Goal: Task Accomplishment & Management: Complete application form

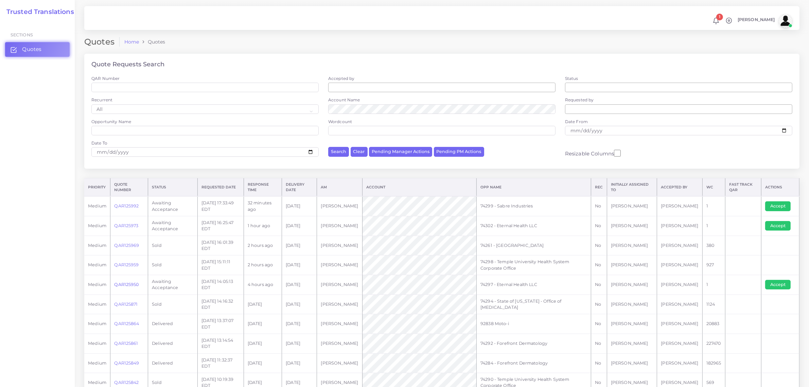
click at [124, 285] on link "QAR125950" at bounding box center [126, 284] width 24 height 5
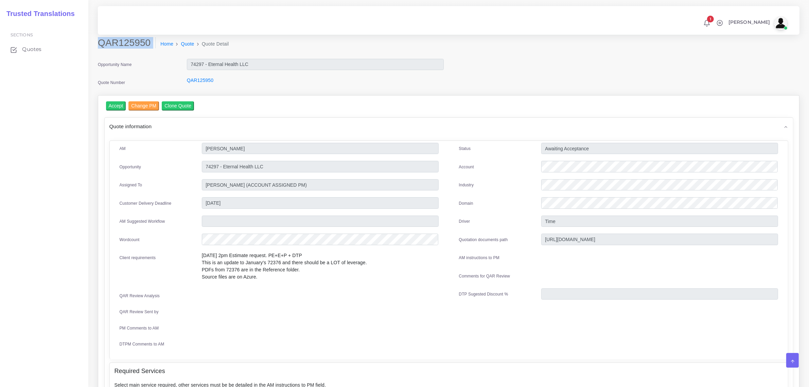
drag, startPoint x: 100, startPoint y: 42, endPoint x: 143, endPoint y: 50, distance: 43.7
click at [143, 50] on div "QAR125950 Home Quote Quote Detail" at bounding box center [360, 46] width 534 height 19
copy div "QAR125950"
click at [116, 106] on input "Accept" at bounding box center [116, 105] width 20 height 9
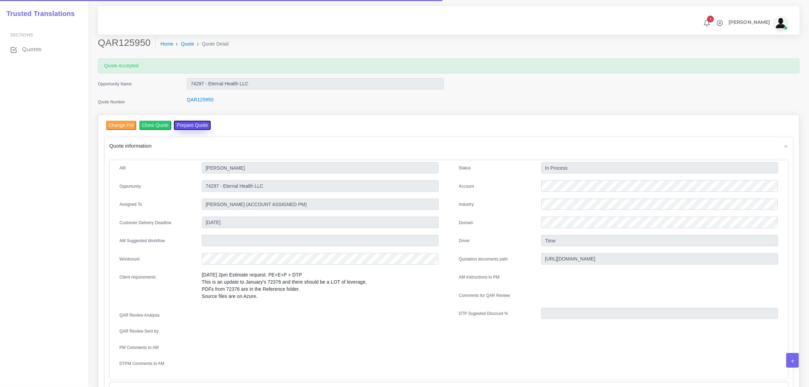
click at [186, 124] on button "Prepare Quote" at bounding box center [192, 125] width 37 height 9
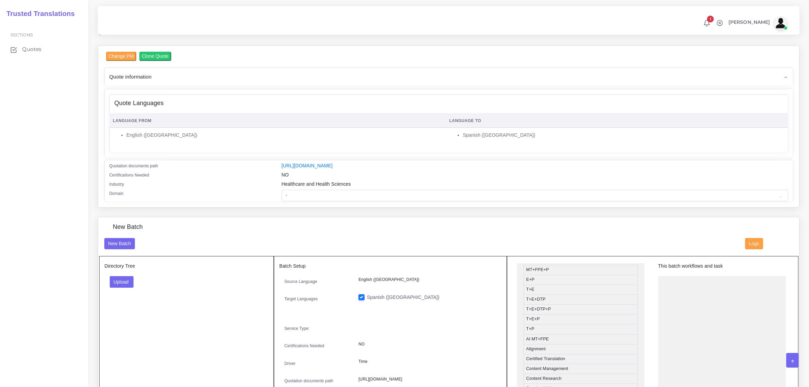
scroll to position [170, 0]
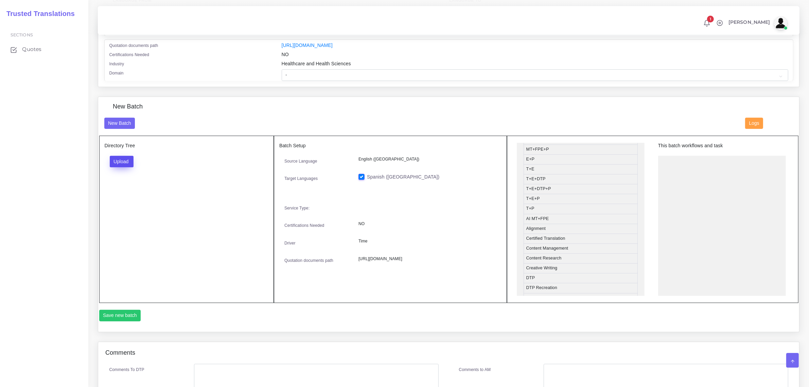
click at [122, 161] on button "Upload" at bounding box center [122, 162] width 24 height 12
click at [133, 188] on label "Files" at bounding box center [133, 187] width 47 height 8
click at [125, 158] on button "Upload" at bounding box center [122, 162] width 24 height 12
click at [131, 186] on label "Files" at bounding box center [133, 187] width 47 height 8
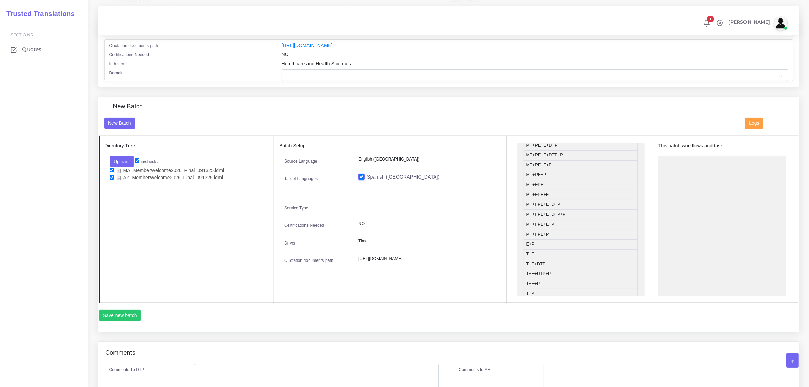
scroll to position [0, 0]
drag, startPoint x: 563, startPoint y: 197, endPoint x: 698, endPoint y: 162, distance: 139.5
click at [116, 313] on button "Save new batch" at bounding box center [120, 316] width 42 height 12
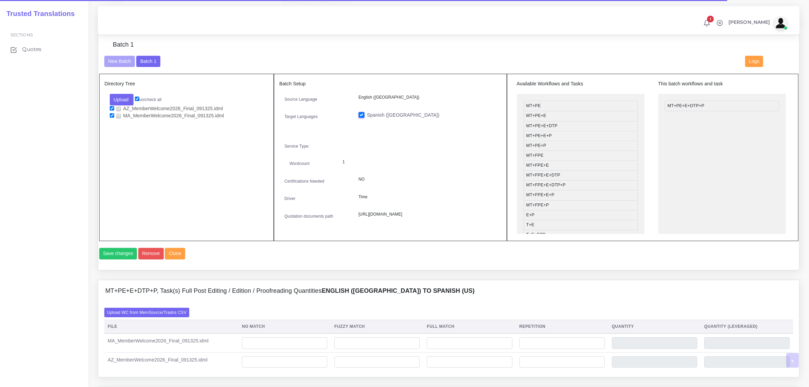
scroll to position [255, 0]
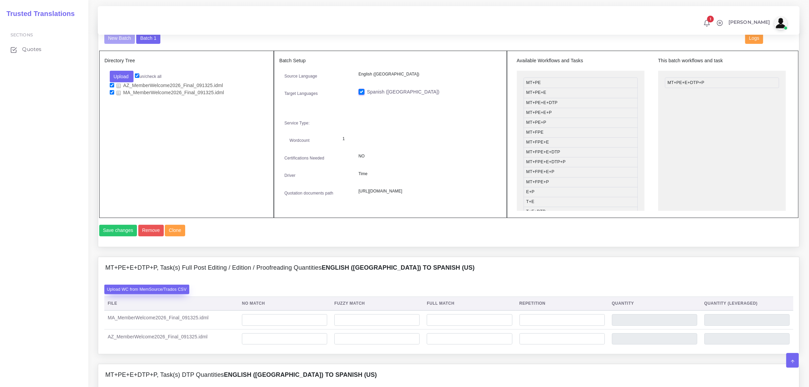
click at [174, 294] on label "Upload WC from MemSource/Trados CSV" at bounding box center [146, 288] width 85 height 9
click at [0, 0] on input "Upload WC from MemSource/Trados CSV" at bounding box center [0, 0] width 0 height 0
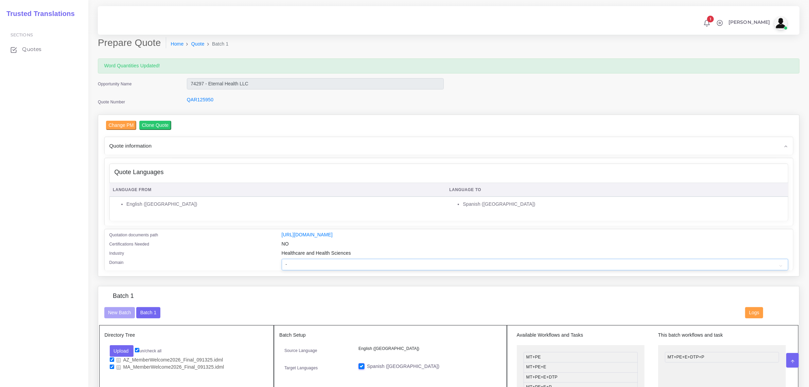
click at [313, 259] on select "- Advertising and Media Agriculture, Forestry and Fishing Architecture, Buildin…" at bounding box center [535, 265] width 507 height 12
select select "Healthcare and Health Sciences"
click at [282, 259] on select "- Advertising and Media Agriculture, Forestry and Fishing Architecture, Buildin…" at bounding box center [535, 265] width 507 height 12
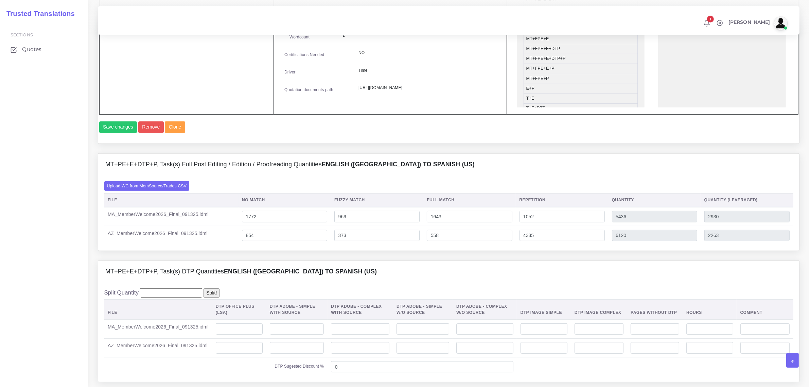
scroll to position [382, 0]
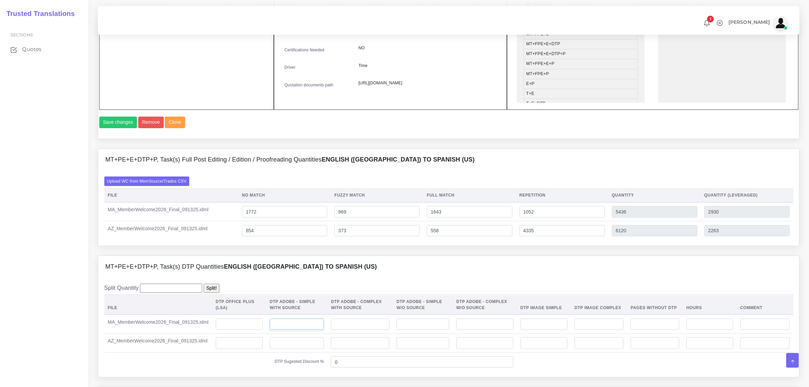
click at [304, 330] on input "number" at bounding box center [297, 324] width 54 height 12
type input "24"
click at [299, 349] on input "number" at bounding box center [297, 343] width 54 height 12
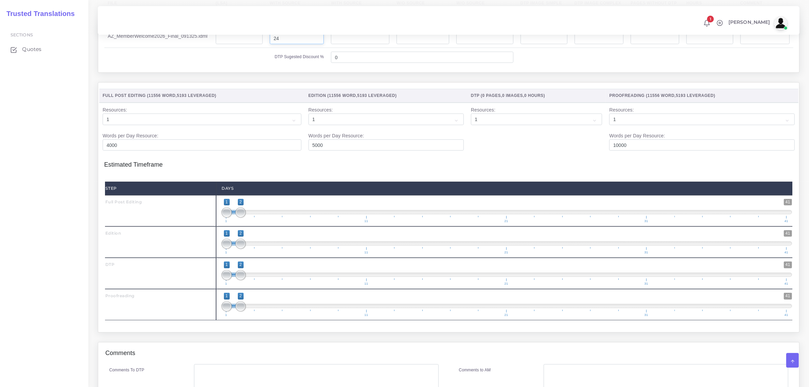
scroll to position [722, 0]
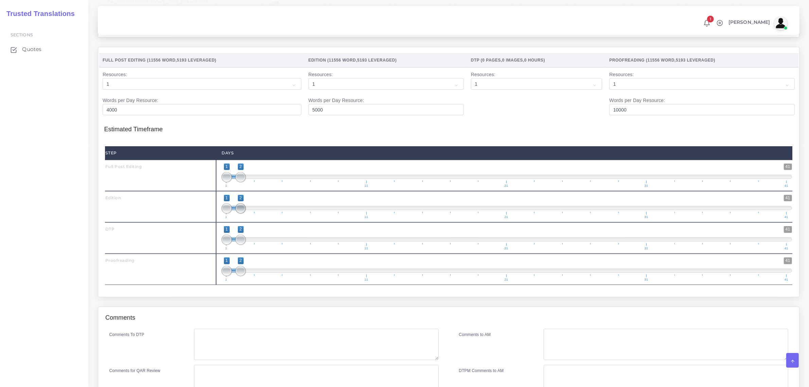
type input "24"
drag, startPoint x: 242, startPoint y: 223, endPoint x: 254, endPoint y: 227, distance: 11.7
click at [254, 213] on span at bounding box center [255, 208] width 10 height 10
type input "3;3"
drag, startPoint x: 225, startPoint y: 223, endPoint x: 255, endPoint y: 222, distance: 29.9
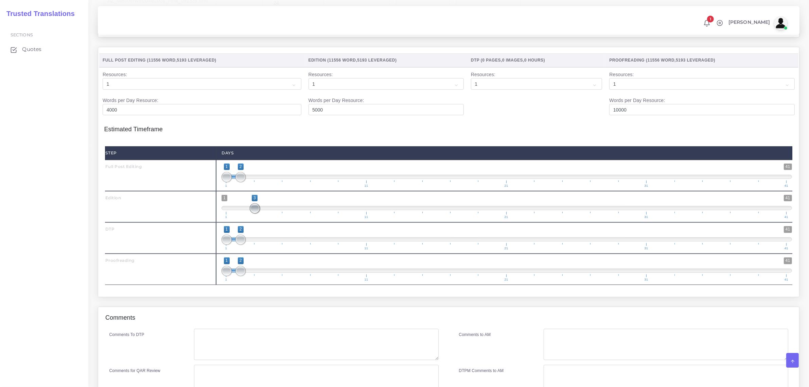
click at [255, 213] on span at bounding box center [255, 208] width 10 height 10
drag, startPoint x: 239, startPoint y: 250, endPoint x: 282, endPoint y: 254, distance: 44.1
click at [282, 245] on span at bounding box center [283, 239] width 10 height 10
type input "4;5"
drag, startPoint x: 225, startPoint y: 251, endPoint x: 270, endPoint y: 253, distance: 45.2
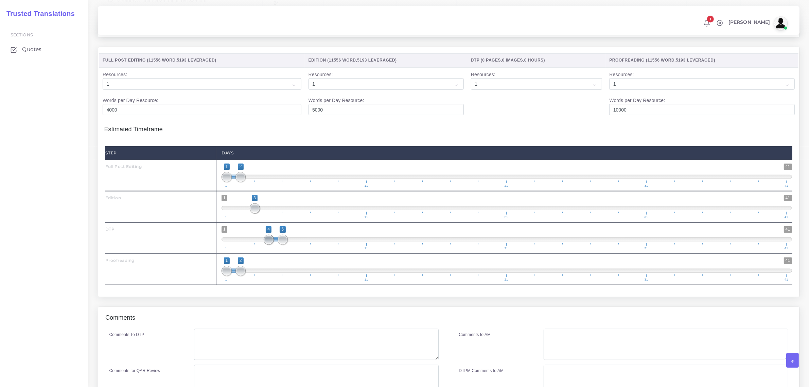
click at [270, 245] on span at bounding box center [269, 239] width 10 height 10
drag, startPoint x: 242, startPoint y: 286, endPoint x: 299, endPoint y: 281, distance: 57.3
click at [299, 281] on span "1 41 1 6 1 — 6 1 11 21 31 41" at bounding box center [507, 269] width 571 height 24
drag, startPoint x: 223, startPoint y: 286, endPoint x: 303, endPoint y: 286, distance: 80.5
click at [303, 281] on span "1 41 6 6 6 — 6 1 11 21 31 41" at bounding box center [507, 269] width 571 height 24
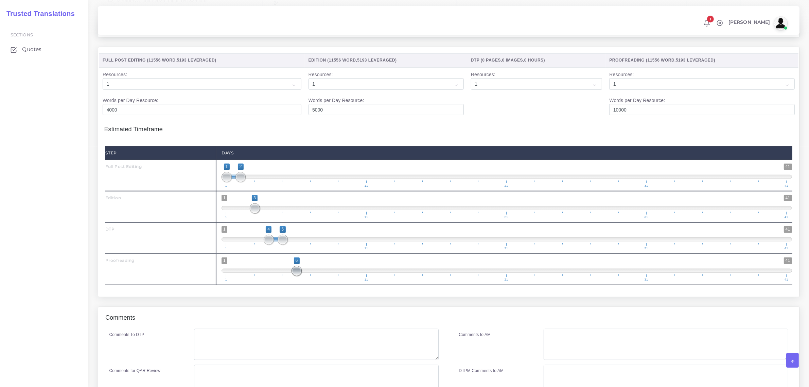
drag, startPoint x: 297, startPoint y: 288, endPoint x: 307, endPoint y: 290, distance: 9.7
click at [309, 281] on span "1 41 6 6 6 — 6 1 11 21 31 41" at bounding box center [507, 269] width 571 height 24
drag, startPoint x: 296, startPoint y: 290, endPoint x: 286, endPoint y: 288, distance: 9.6
click at [286, 276] on span at bounding box center [283, 271] width 10 height 10
drag, startPoint x: 296, startPoint y: 284, endPoint x: 293, endPoint y: 289, distance: 5.9
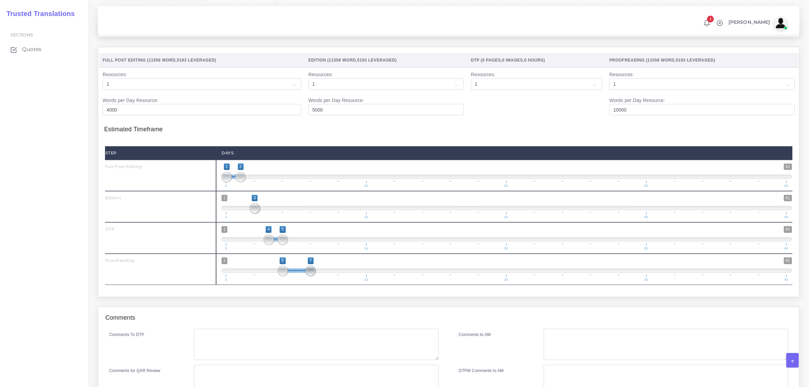
click at [308, 276] on span at bounding box center [311, 271] width 10 height 10
type input "6;7"
drag, startPoint x: 283, startPoint y: 288, endPoint x: 297, endPoint y: 288, distance: 14.6
click at [297, 276] on span at bounding box center [297, 271] width 10 height 10
click at [293, 353] on textarea "Comments To DTP" at bounding box center [316, 344] width 244 height 31
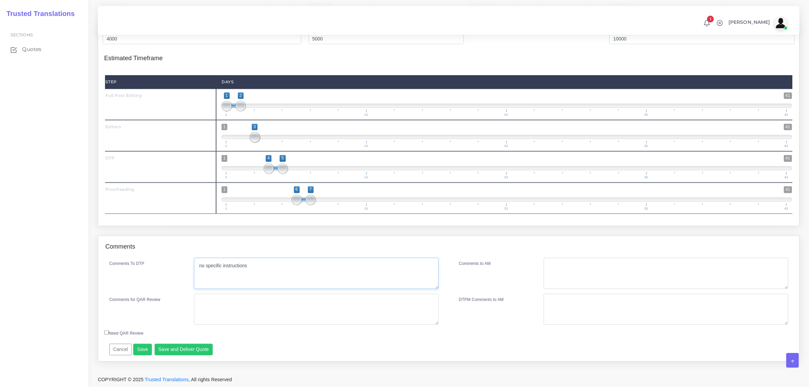
scroll to position [809, 0]
type textarea "no specific instructions"
click at [189, 351] on button "Save and Deliver Quote" at bounding box center [184, 350] width 58 height 12
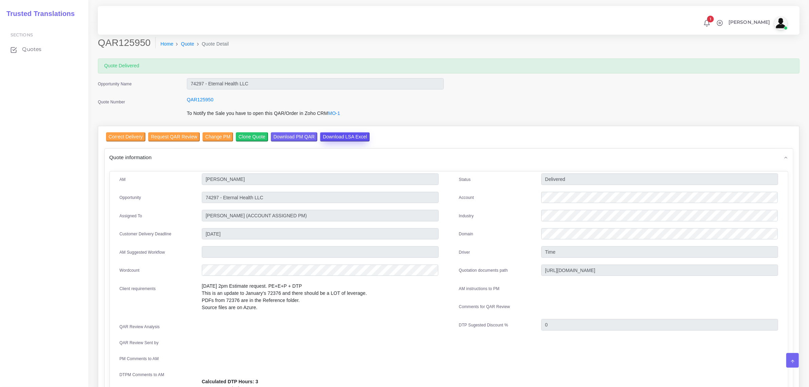
click at [335, 137] on input "Download LSA Excel" at bounding box center [345, 136] width 50 height 9
click at [33, 50] on span "Quotes" at bounding box center [33, 49] width 19 height 7
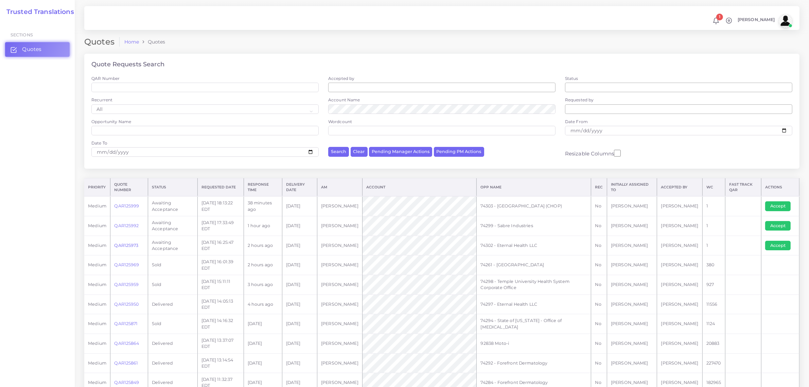
click at [127, 244] on link "QAR125973" at bounding box center [126, 245] width 24 height 5
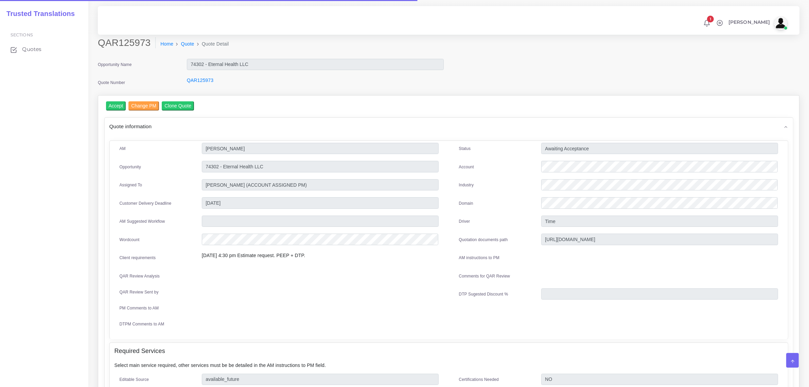
click at [97, 41] on div "QAR125973 Home Quote Quote Detail" at bounding box center [360, 46] width 534 height 19
drag, startPoint x: 99, startPoint y: 41, endPoint x: 148, endPoint y: 47, distance: 48.9
click at [148, 47] on h2 "QAR125973" at bounding box center [127, 43] width 58 height 12
copy h2 "QAR125973"
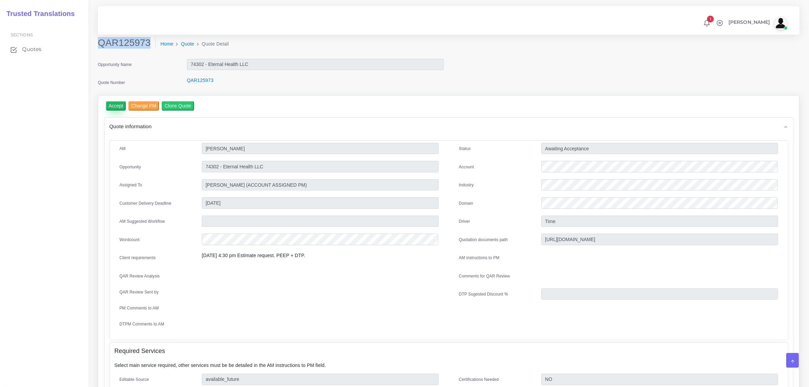
click at [118, 104] on input "Accept" at bounding box center [116, 105] width 20 height 9
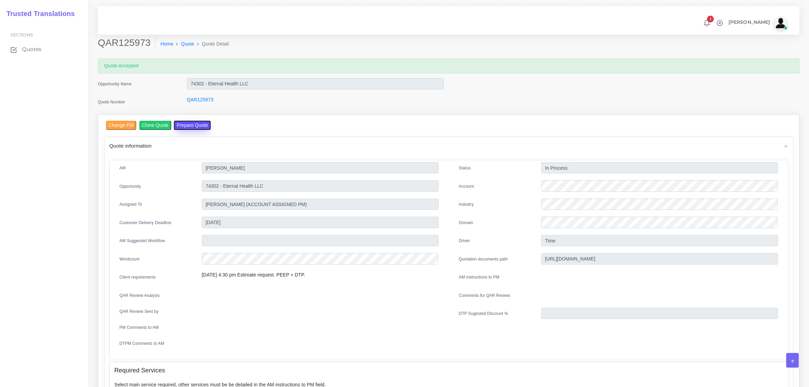
click at [186, 121] on button "Prepare Quote" at bounding box center [192, 125] width 37 height 9
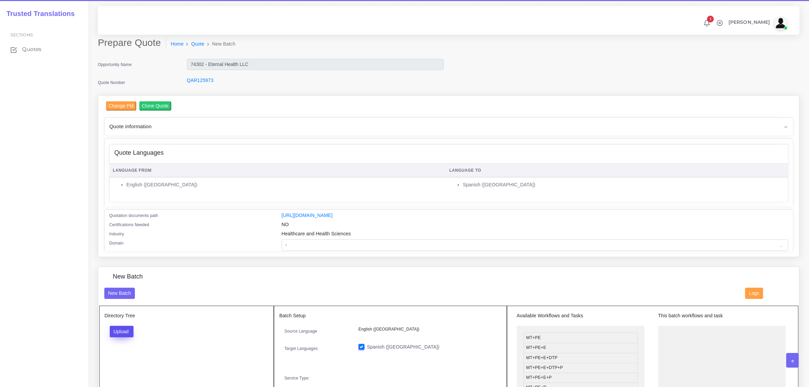
click at [126, 331] on button "Upload" at bounding box center [122, 332] width 24 height 12
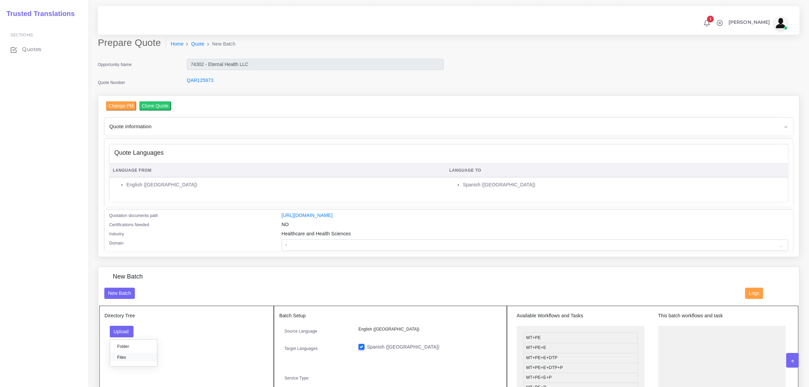
click at [129, 357] on label "Files" at bounding box center [133, 357] width 47 height 8
click at [352, 244] on select "- Advertising and Media Agriculture, Forestry and Fishing Architecture, Buildin…" at bounding box center [535, 245] width 507 height 12
drag, startPoint x: 582, startPoint y: 366, endPoint x: 714, endPoint y: 332, distance: 136.5
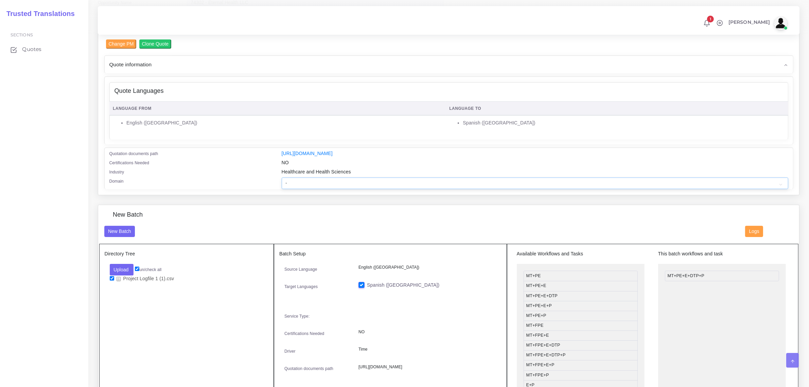
scroll to position [127, 0]
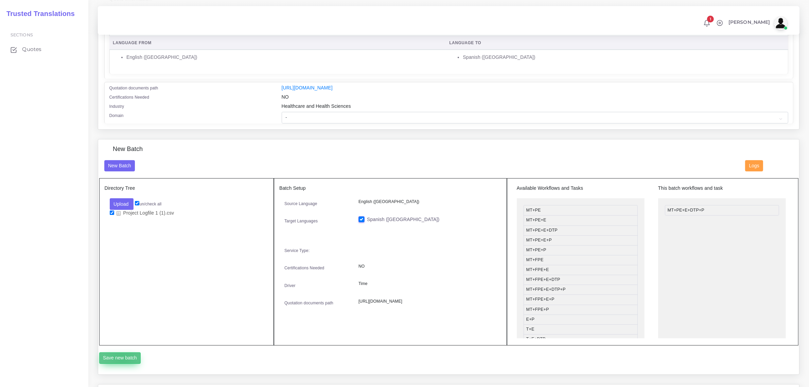
click at [122, 357] on button "Save new batch" at bounding box center [120, 358] width 42 height 12
click at [123, 203] on button "Upload" at bounding box center [122, 204] width 24 height 12
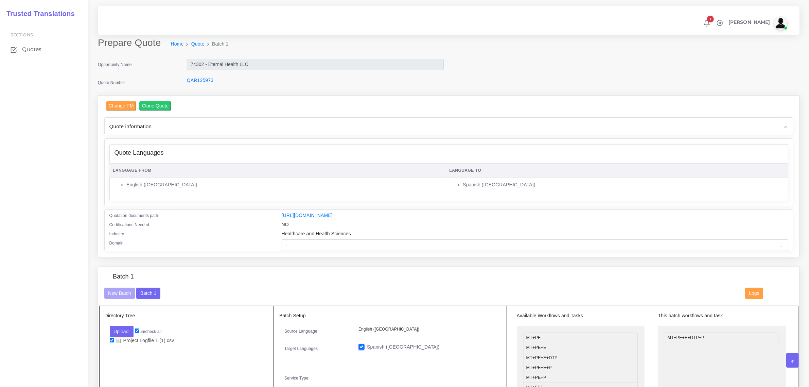
click at [113, 339] on input "checkbox" at bounding box center [112, 340] width 4 height 4
checkbox input "false"
click at [118, 329] on button "Upload" at bounding box center [122, 332] width 24 height 12
click at [125, 355] on label "Files" at bounding box center [133, 357] width 47 height 8
click at [124, 330] on button "Upload" at bounding box center [122, 332] width 24 height 12
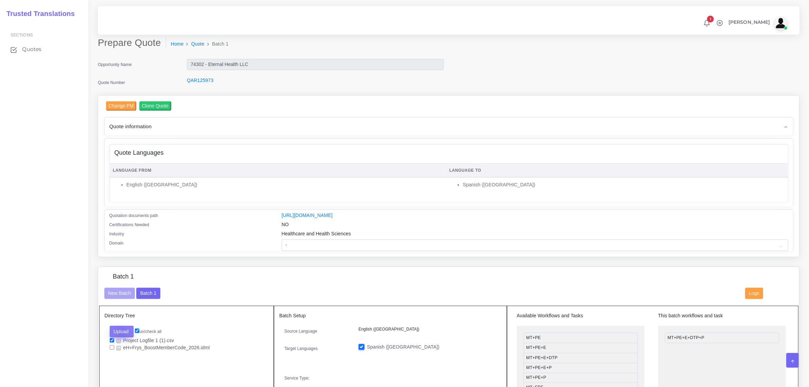
click at [121, 331] on button "Upload" at bounding box center [122, 332] width 24 height 12
click at [111, 345] on input "checkbox" at bounding box center [112, 347] width 4 height 4
checkbox input "true"
click at [113, 339] on input "checkbox" at bounding box center [112, 340] width 4 height 4
checkbox input "false"
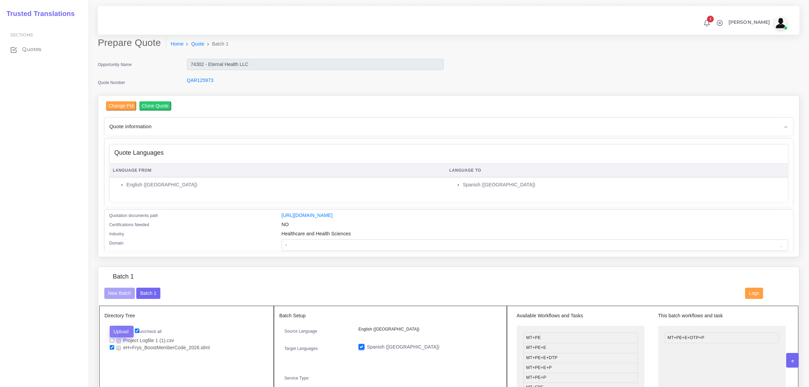
click at [124, 329] on button "Upload" at bounding box center [122, 332] width 24 height 12
click at [139, 329] on input "un/check all" at bounding box center [137, 330] width 4 height 4
checkbox input "false"
click at [125, 329] on button "Upload" at bounding box center [122, 332] width 24 height 12
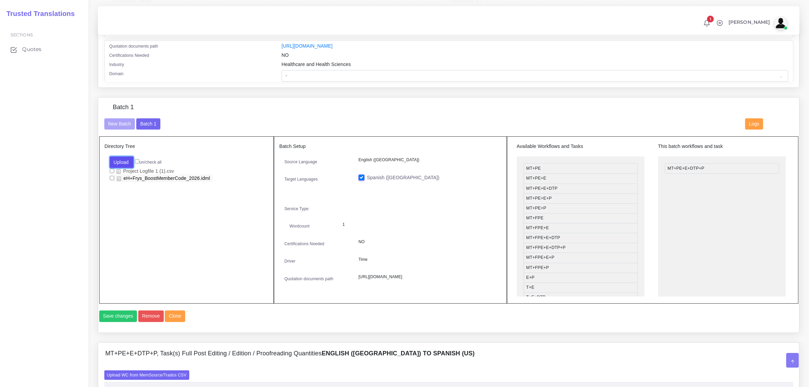
scroll to position [170, 0]
click at [123, 161] on button "Upload" at bounding box center [122, 162] width 24 height 12
click at [120, 321] on button "Save changes" at bounding box center [118, 316] width 38 height 12
click at [122, 159] on button "Upload" at bounding box center [122, 162] width 24 height 12
click at [175, 223] on div "Directory Tree Upload Folder Files un/check all" at bounding box center [186, 219] width 175 height 167
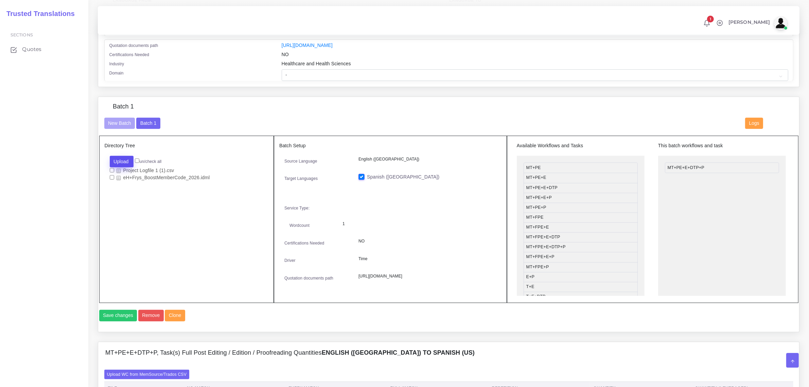
click at [128, 159] on button "Upload" at bounding box center [122, 162] width 24 height 12
click at [117, 123] on button "New Batch" at bounding box center [119, 124] width 31 height 12
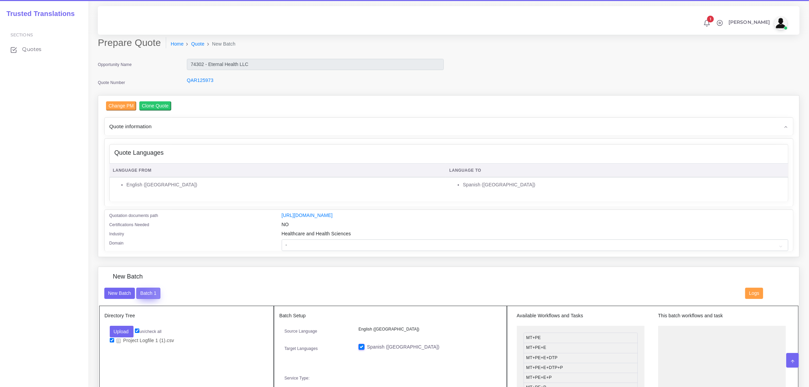
click at [140, 290] on button "Batch 1" at bounding box center [148, 294] width 24 height 12
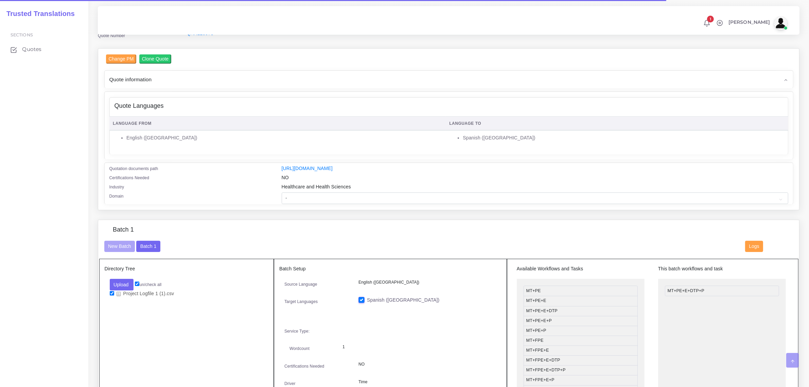
scroll to position [85, 0]
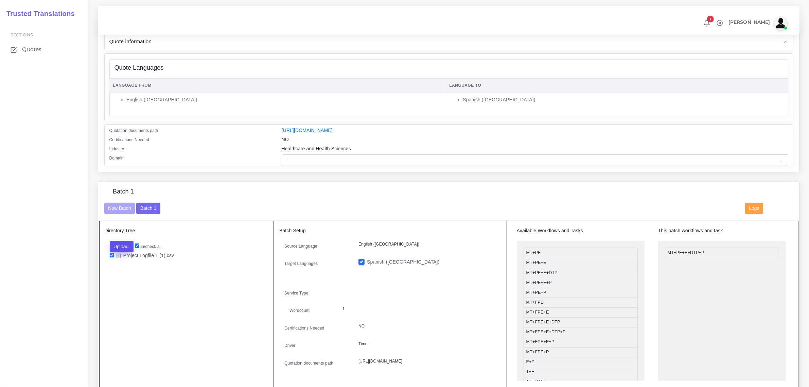
click at [123, 242] on button "Upload" at bounding box center [122, 247] width 24 height 12
click at [120, 274] on label "Files" at bounding box center [133, 272] width 47 height 8
click at [123, 246] on button "Upload" at bounding box center [122, 247] width 24 height 12
click at [112, 261] on input "checkbox" at bounding box center [112, 262] width 4 height 4
checkbox input "true"
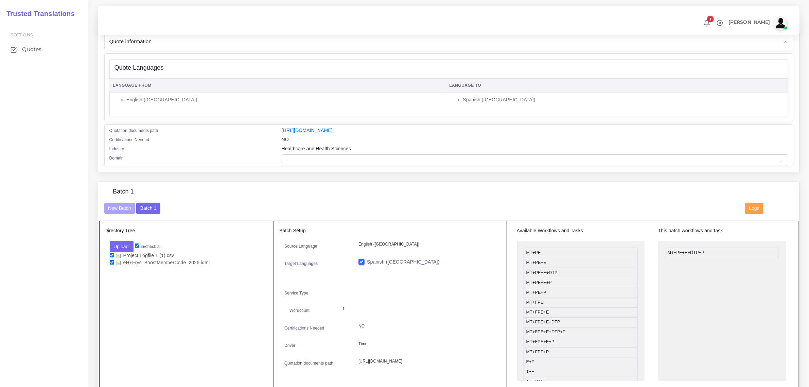
click at [111, 254] on input "checkbox" at bounding box center [112, 255] width 4 height 4
checkbox input "false"
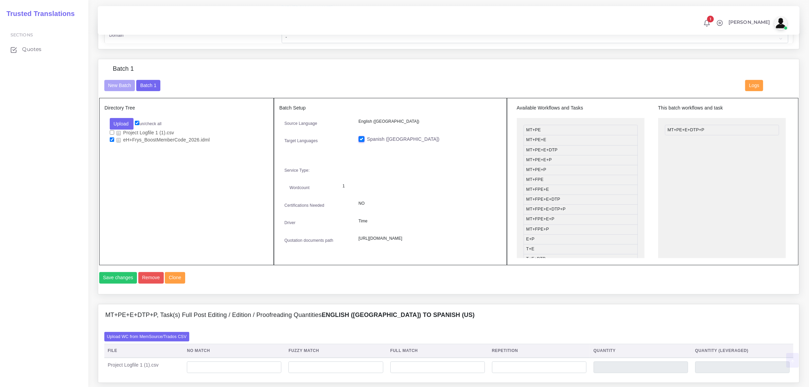
scroll to position [212, 0]
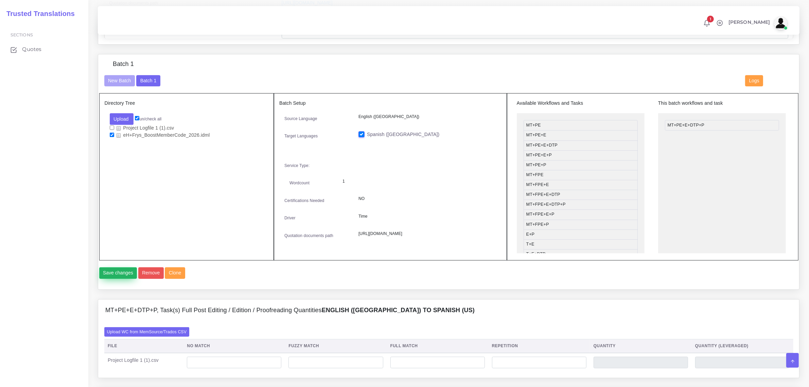
click at [119, 279] on button "Save changes" at bounding box center [118, 273] width 38 height 12
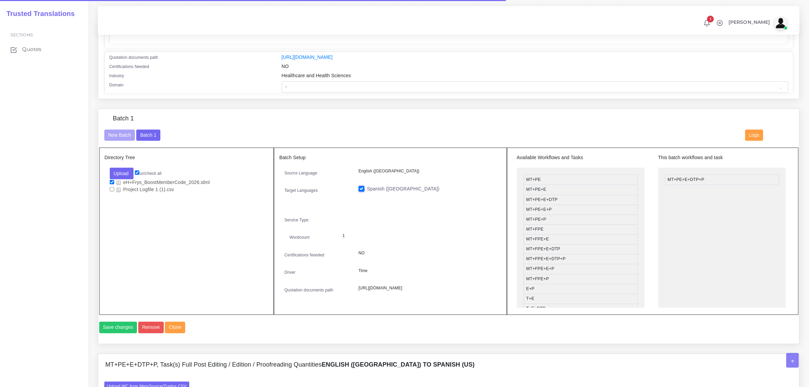
scroll to position [212, 0]
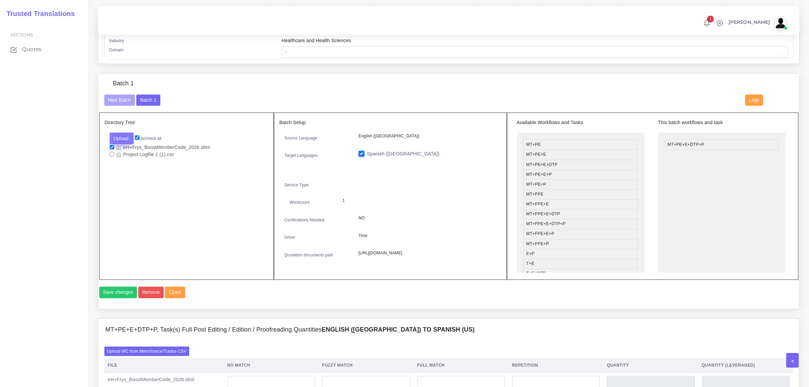
click at [123, 138] on button "Upload" at bounding box center [122, 139] width 24 height 12
click at [126, 163] on label "Files" at bounding box center [133, 164] width 47 height 8
click at [114, 298] on button "Save changes" at bounding box center [118, 292] width 38 height 12
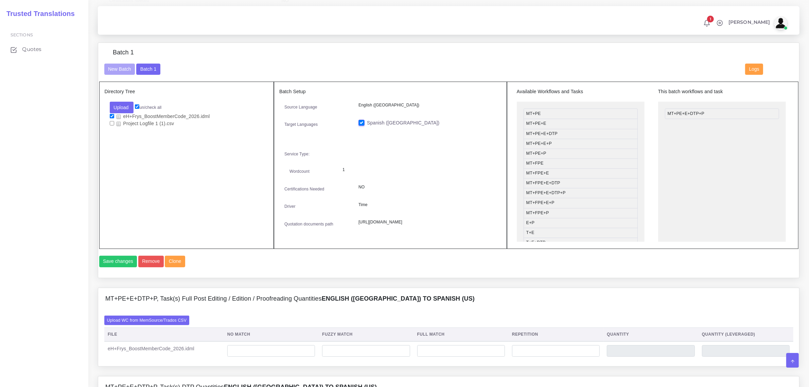
scroll to position [255, 0]
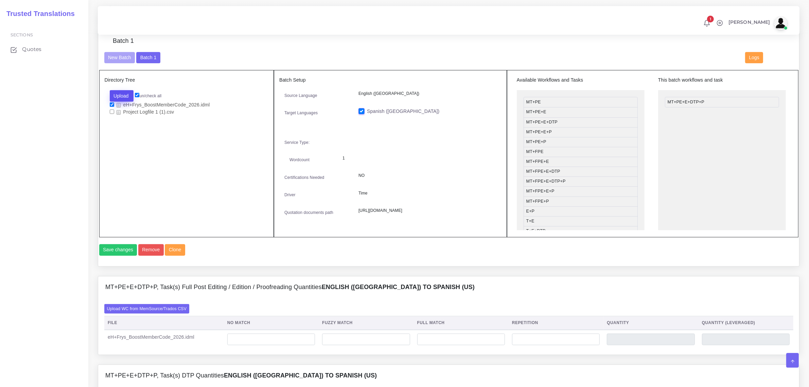
click at [127, 93] on button "Upload" at bounding box center [122, 96] width 24 height 12
click at [122, 125] on div "Folder Files" at bounding box center [134, 117] width 48 height 27
click at [123, 57] on button "New Batch" at bounding box center [119, 58] width 31 height 12
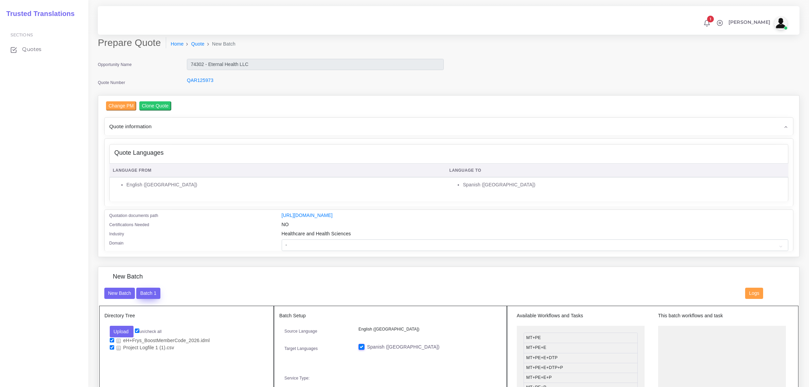
scroll to position [127, 0]
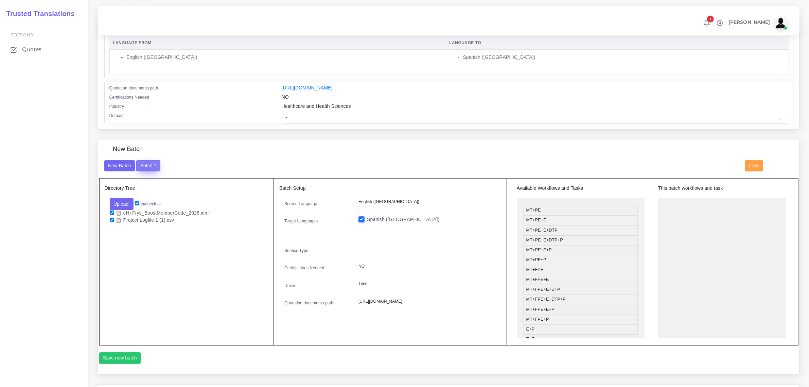
click at [145, 167] on button "Batch 1" at bounding box center [148, 166] width 24 height 12
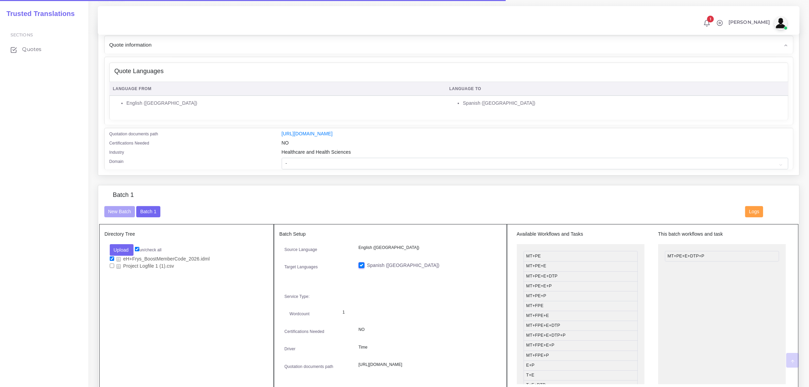
scroll to position [85, 0]
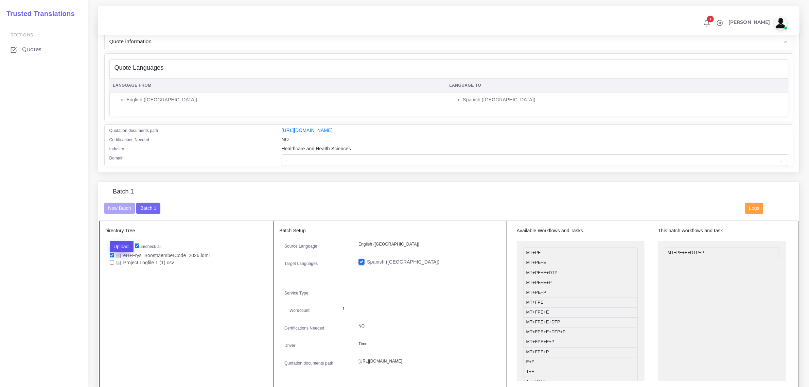
click at [123, 244] on button "Upload" at bounding box center [122, 247] width 24 height 12
click at [135, 272] on label "Files" at bounding box center [133, 272] width 47 height 8
click at [111, 253] on input "checkbox" at bounding box center [112, 255] width 4 height 4
checkbox input "false"
click at [111, 267] on input "checkbox" at bounding box center [112, 269] width 4 height 4
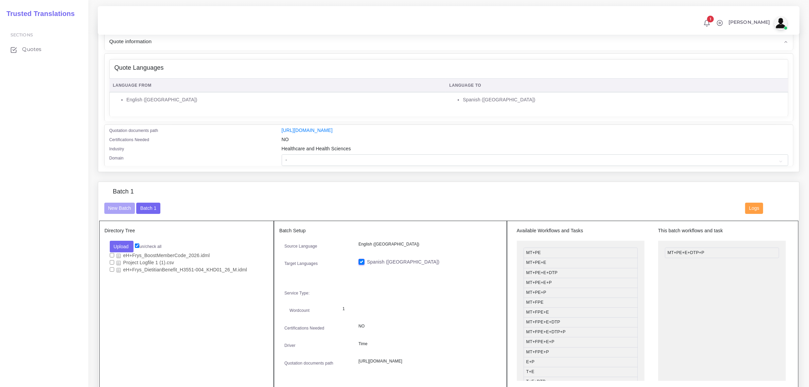
checkbox input "true"
click at [111, 262] on input "checkbox" at bounding box center [112, 262] width 4 height 4
checkbox input "true"
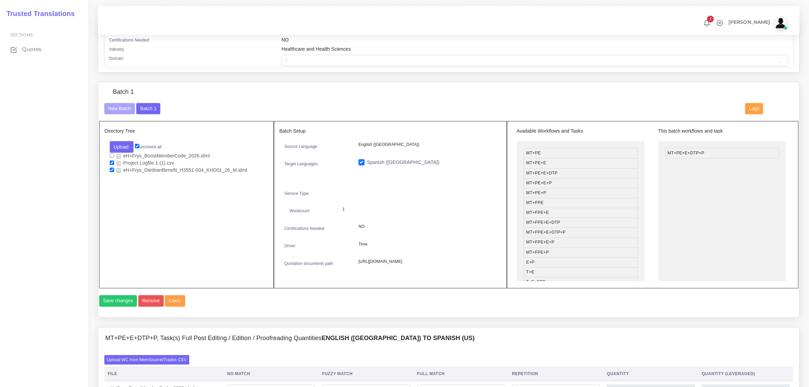
scroll to position [212, 0]
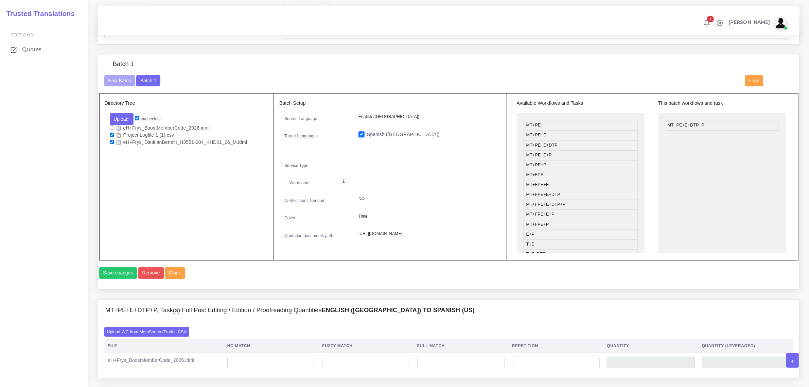
click at [112, 126] on input "checkbox" at bounding box center [112, 127] width 4 height 4
checkbox input "true"
click at [111, 133] on input "checkbox" at bounding box center [112, 135] width 4 height 4
checkbox input "false"
click at [118, 279] on button "Save changes" at bounding box center [118, 273] width 38 height 12
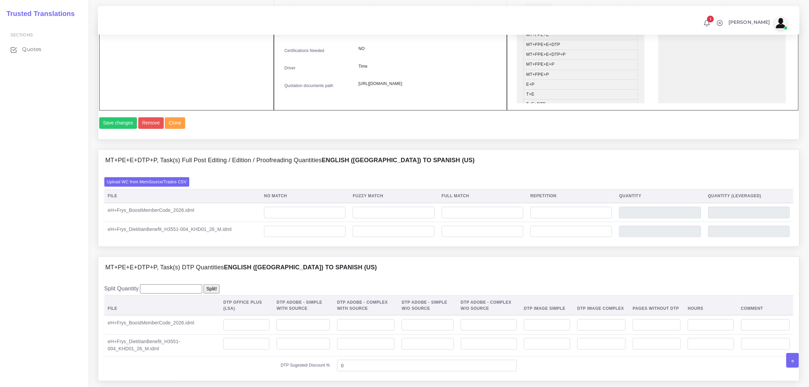
scroll to position [382, 0]
click at [172, 186] on label "Upload WC from MemSource/Trados CSV" at bounding box center [146, 180] width 85 height 9
click at [0, 0] on input "Upload WC from MemSource/Trados CSV" at bounding box center [0, 0] width 0 height 0
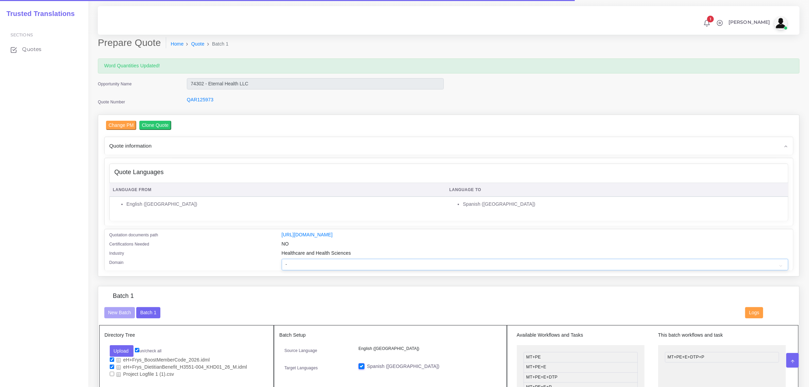
click at [329, 263] on select "- Advertising and Media Agriculture, Forestry and Fishing Architecture, Buildin…" at bounding box center [535, 265] width 507 height 12
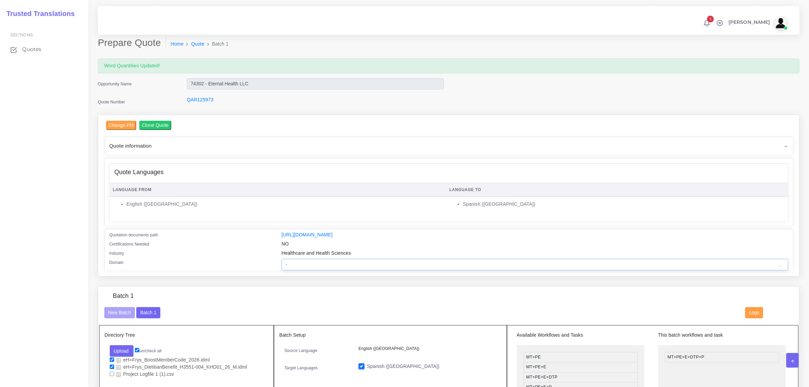
select select "Healthcare and Health Sciences"
click at [282, 259] on select "- Advertising and Media Agriculture, Forestry and Fishing Architecture, Buildin…" at bounding box center [535, 265] width 507 height 12
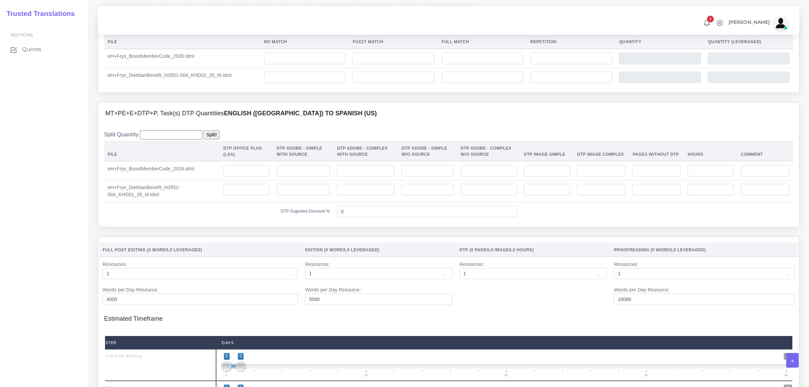
scroll to position [552, 0]
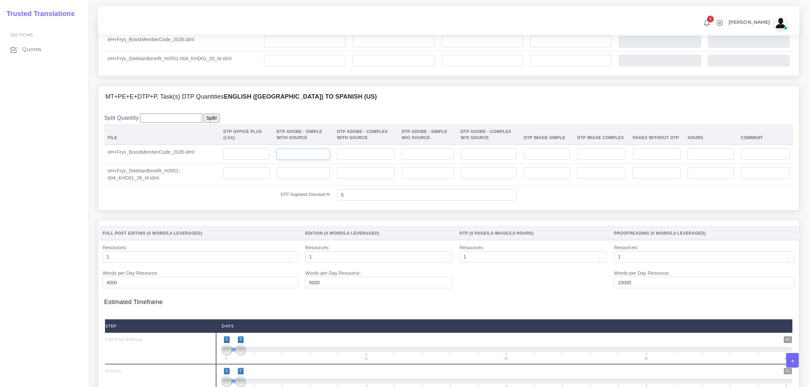
click at [301, 160] on input "number" at bounding box center [303, 155] width 53 height 12
type input "2"
drag, startPoint x: 299, startPoint y: 194, endPoint x: 298, endPoint y: 191, distance: 3.5
click at [298, 185] on td at bounding box center [303, 174] width 60 height 22
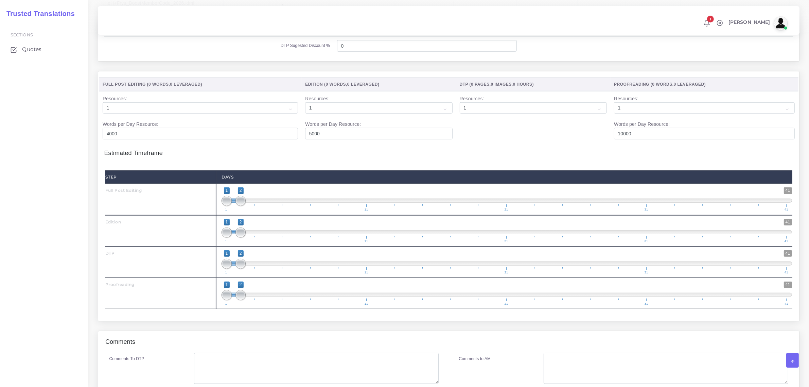
scroll to position [722, 0]
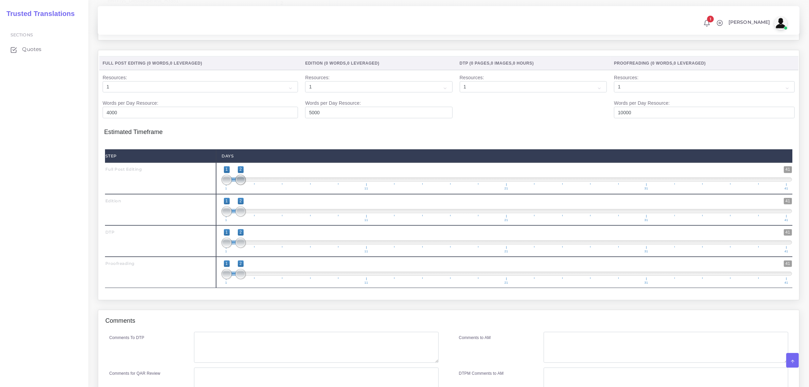
type input "2"
type input "1;1"
drag, startPoint x: 240, startPoint y: 193, endPoint x: 224, endPoint y: 213, distance: 25.2
click at [223, 190] on span "1 41 1 1 1 — 1 1 11 21 31 41" at bounding box center [507, 178] width 571 height 24
type input "2;2"
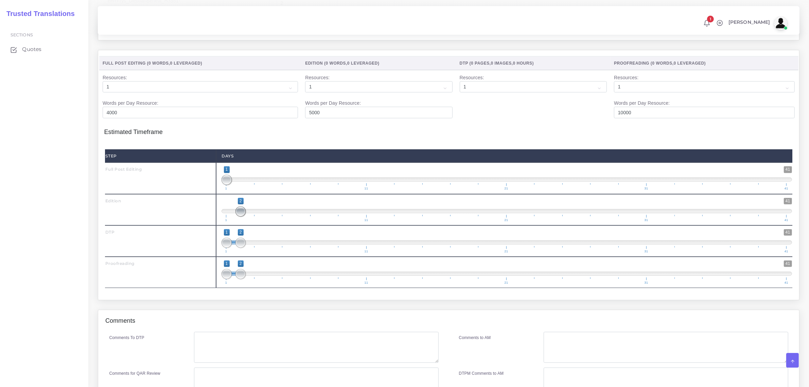
drag, startPoint x: 225, startPoint y: 226, endPoint x: 244, endPoint y: 228, distance: 18.7
click at [244, 216] on span at bounding box center [241, 211] width 10 height 10
drag, startPoint x: 242, startPoint y: 255, endPoint x: 254, endPoint y: 258, distance: 12.5
click at [254, 248] on span at bounding box center [255, 243] width 10 height 10
type input "3;3"
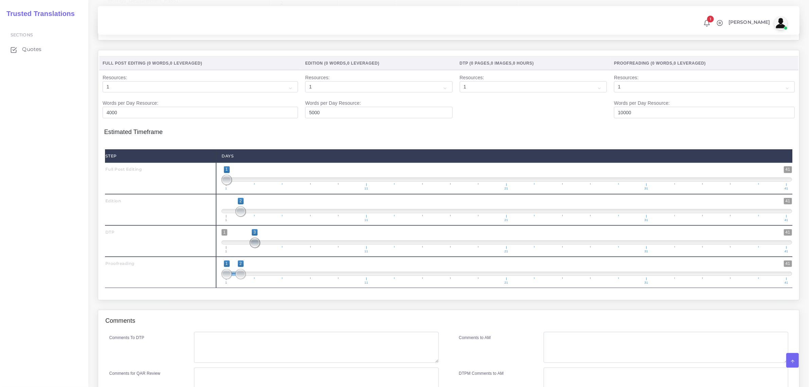
drag, startPoint x: 224, startPoint y: 260, endPoint x: 254, endPoint y: 261, distance: 29.9
click at [254, 248] on span at bounding box center [255, 243] width 10 height 10
drag, startPoint x: 246, startPoint y: 290, endPoint x: 265, endPoint y: 292, distance: 19.5
click at [265, 279] on span at bounding box center [269, 274] width 10 height 10
type input "4;4"
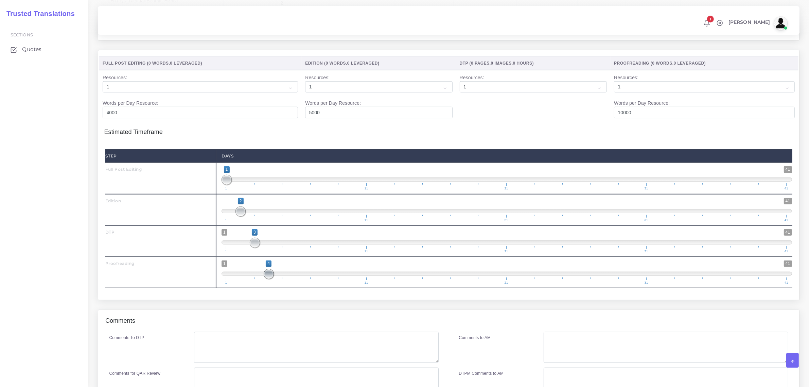
drag, startPoint x: 228, startPoint y: 288, endPoint x: 292, endPoint y: 288, distance: 63.9
click at [287, 284] on span "1 41 4 4 4 — 4 1 11 21 31 41" at bounding box center [507, 272] width 571 height 24
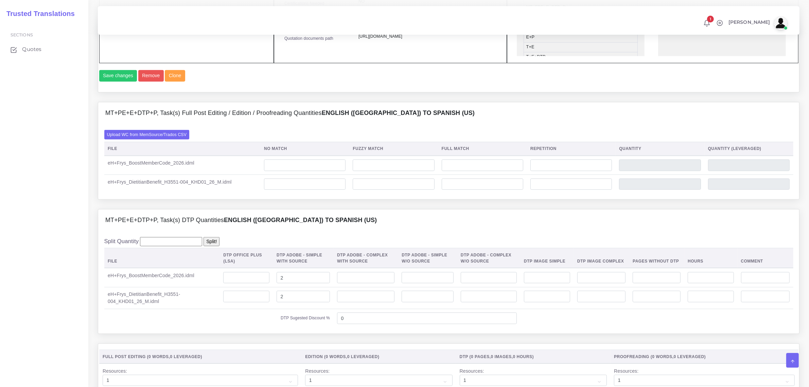
scroll to position [425, 0]
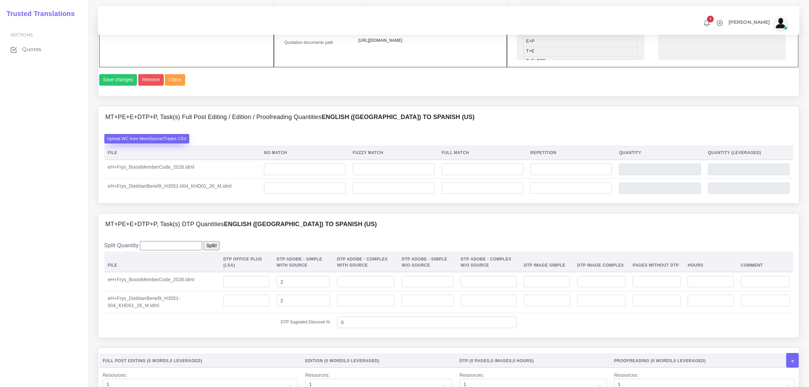
click at [155, 143] on label "Upload WC from MemSource/Trados CSV" at bounding box center [146, 138] width 85 height 9
click at [0, 0] on input "Upload WC from MemSource/Trados CSV" at bounding box center [0, 0] width 0 height 0
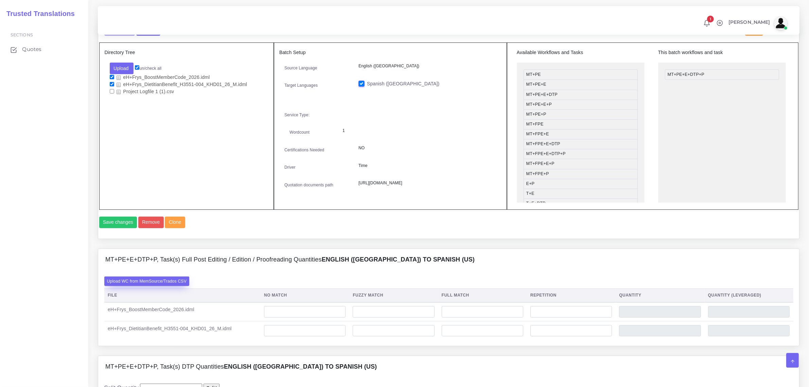
scroll to position [297, 0]
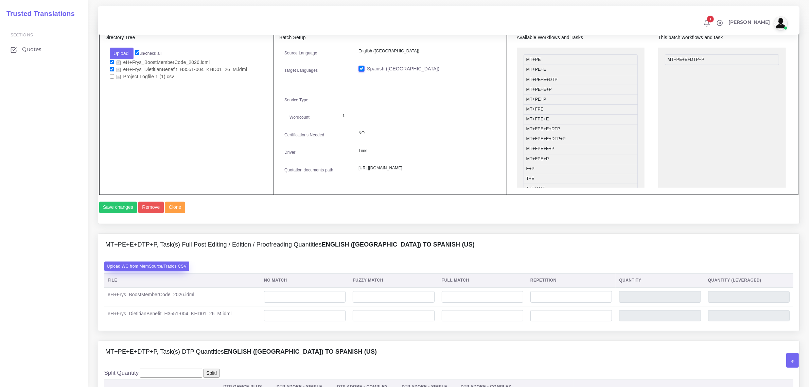
click at [151, 271] on label "Upload WC from MemSource/Trados CSV" at bounding box center [146, 265] width 85 height 9
click at [0, 0] on input "Upload WC from MemSource/Trados CSV" at bounding box center [0, 0] width 0 height 0
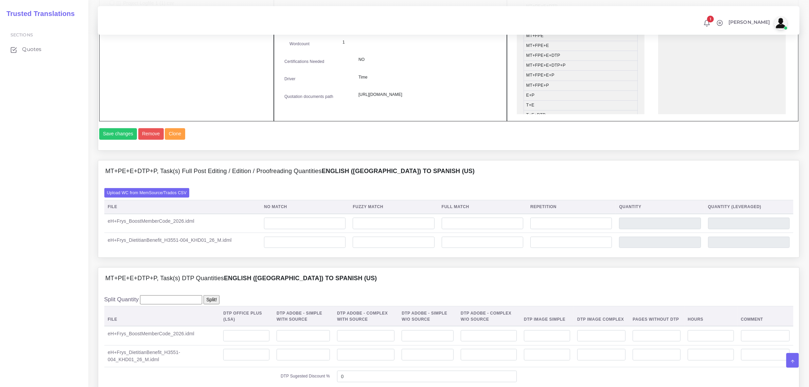
scroll to position [382, 0]
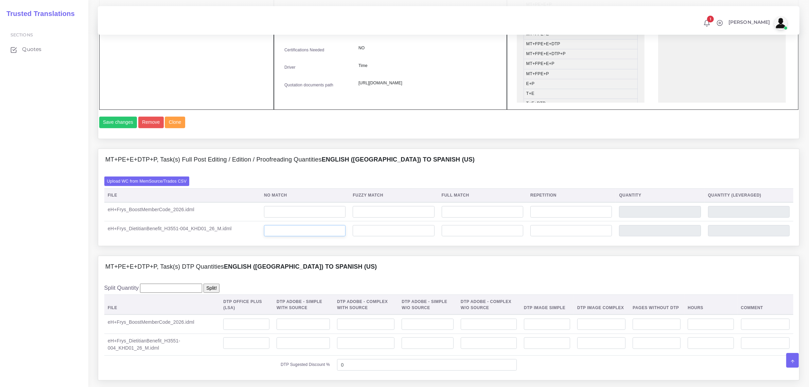
click at [295, 237] on input "number" at bounding box center [305, 231] width 82 height 12
type input "597"
drag, startPoint x: 280, startPoint y: 247, endPoint x: 269, endPoint y: 245, distance: 11.5
click at [269, 237] on input "597" at bounding box center [305, 231] width 82 height 12
type input "388"
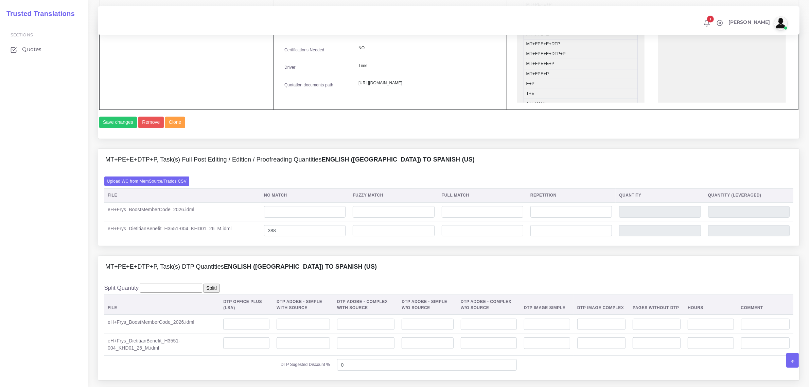
type input "388"
drag, startPoint x: 376, startPoint y: 244, endPoint x: 380, endPoint y: 242, distance: 4.6
click at [376, 237] on input "number" at bounding box center [394, 231] width 82 height 12
type input "48"
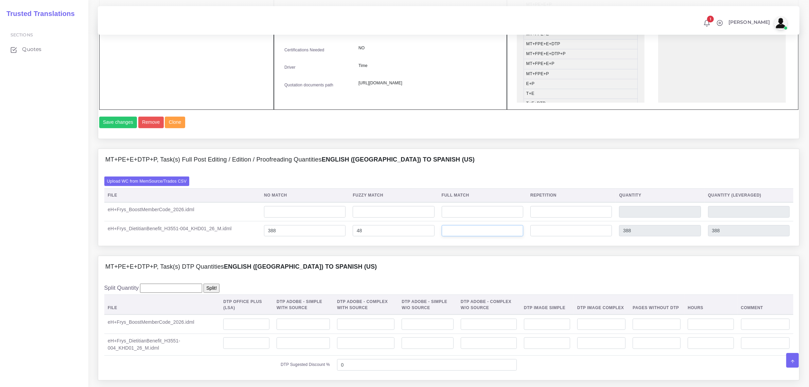
type input "436"
type input "412"
click at [468, 237] on input "number" at bounding box center [483, 231] width 82 height 12
type input "14"
type input "450"
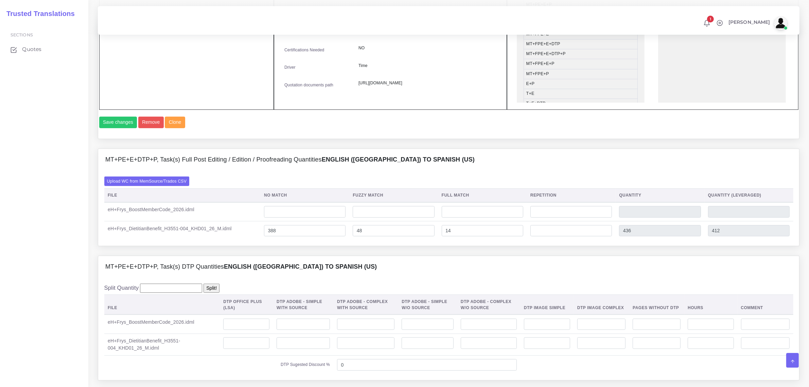
type input "415"
click at [553, 217] on input "number" at bounding box center [571, 212] width 82 height 12
type input "0"
click at [570, 237] on input "number" at bounding box center [571, 231] width 82 height 12
type input "2"
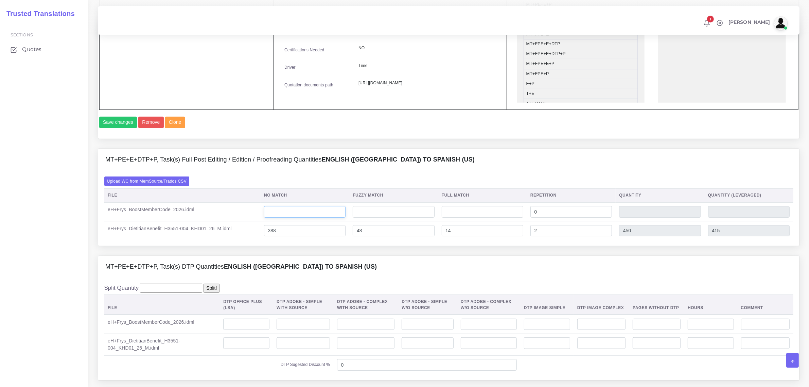
type input "452"
type input "416"
click at [281, 217] on input "number" at bounding box center [305, 212] width 82 height 12
type input "215"
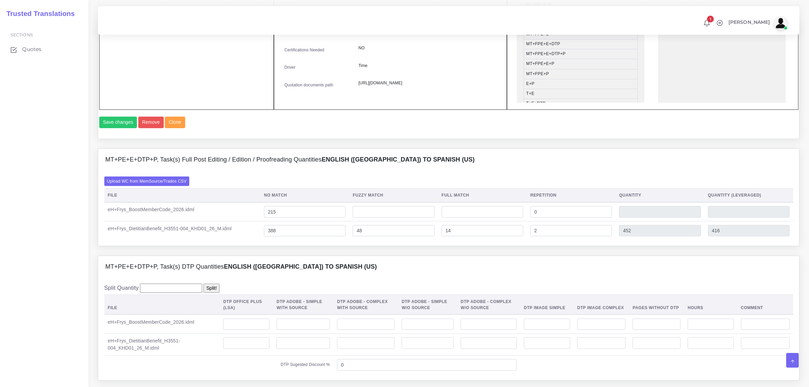
type input "215"
click at [381, 217] on input "number" at bounding box center [394, 212] width 82 height 12
type input "4"
type input "219"
type input "217"
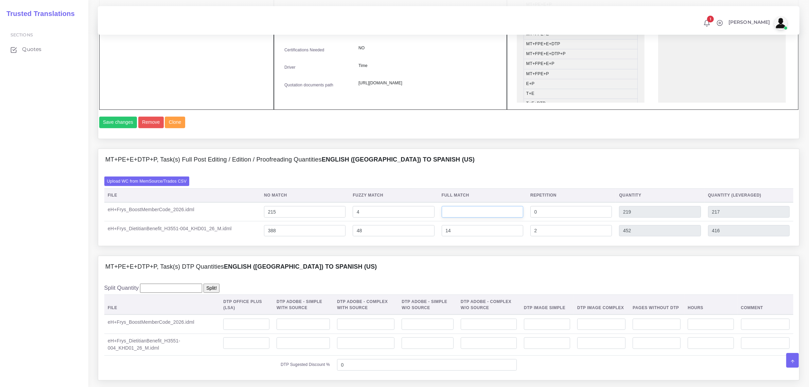
click at [462, 217] on input "number" at bounding box center [483, 212] width 82 height 12
type input "1"
type input "220"
click at [568, 256] on div "MT+PE+E+DTP+P, Task(s) Full Post Editing / Edition / Proofreading Quantities En…" at bounding box center [449, 202] width 712 height 107
click at [316, 330] on input "number" at bounding box center [303, 324] width 53 height 12
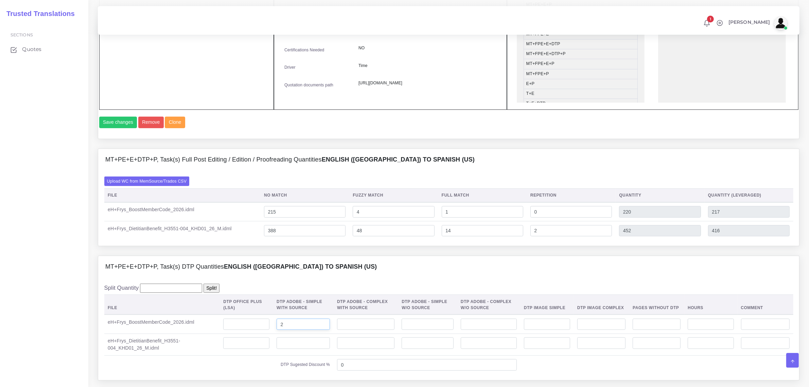
type input "2"
click at [315, 349] on input "number" at bounding box center [303, 343] width 53 height 12
type input "2"
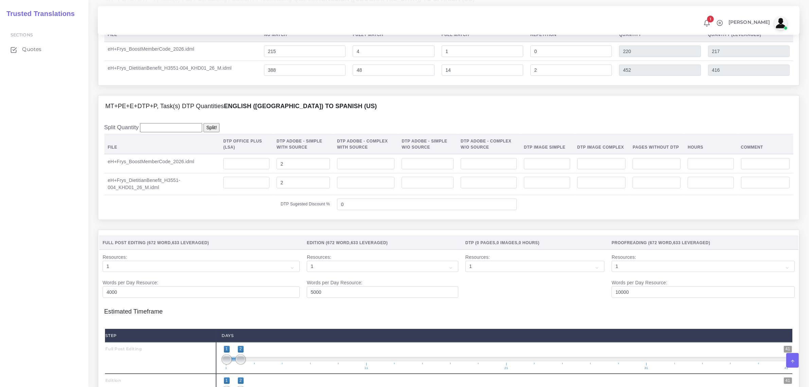
scroll to position [552, 0]
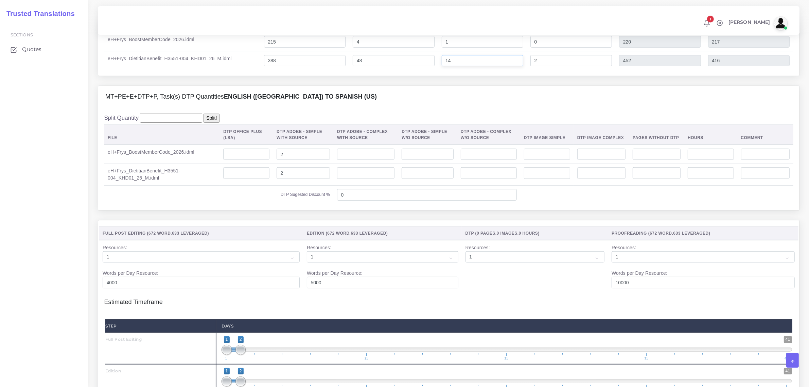
drag, startPoint x: 456, startPoint y: 73, endPoint x: 448, endPoint y: 72, distance: 7.8
click at [448, 67] on input "14" at bounding box center [483, 61] width 82 height 12
type input "47"
type input "485"
type input "424"
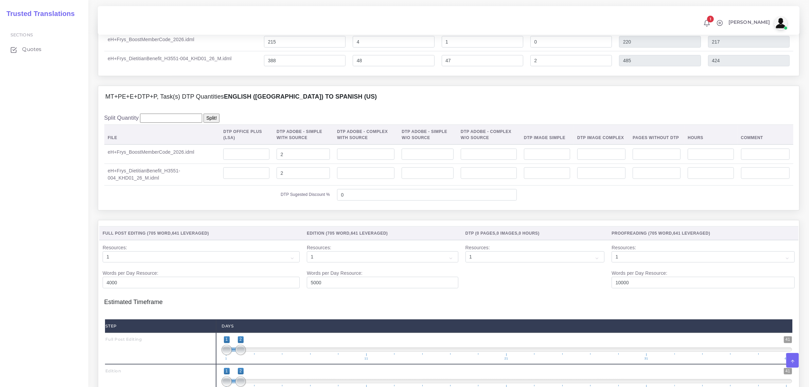
click at [493, 108] on div "MT+PE+E+DTP+P, Task(s) DTP Quantities English (US) TO Spanish (US)" at bounding box center [448, 97] width 701 height 22
drag, startPoint x: 456, startPoint y: 74, endPoint x: 447, endPoint y: 74, distance: 9.5
click at [447, 67] on input "47" at bounding box center [483, 61] width 82 height 12
type input "86"
type input "524"
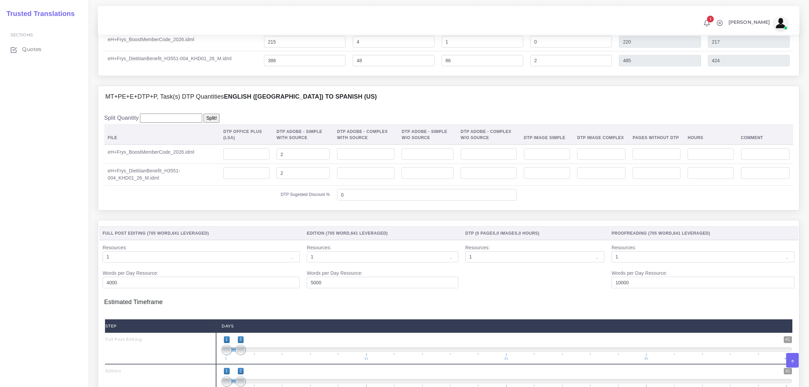
type input "434"
click at [492, 107] on div "MT+PE+E+DTP+P, Task(s) DTP Quantities English (US) TO Spanish (US)" at bounding box center [448, 97] width 701 height 22
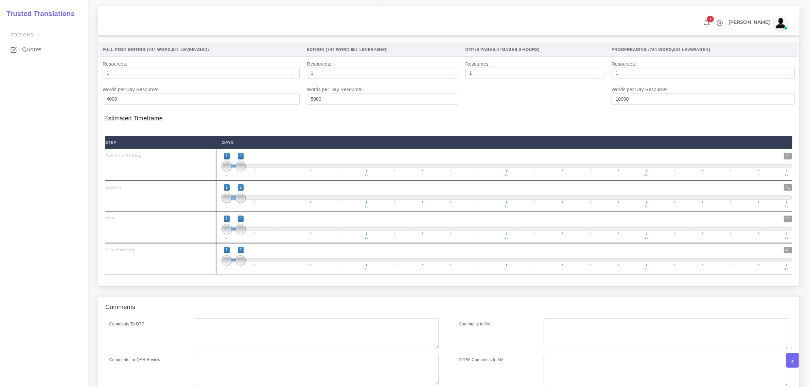
scroll to position [765, 0]
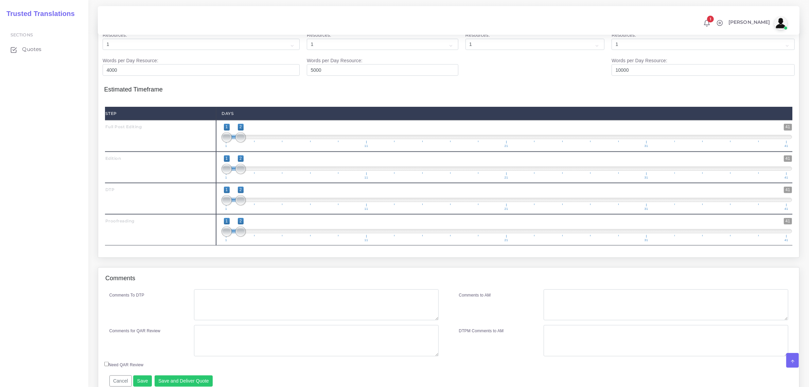
type input "1;1"
drag, startPoint x: 239, startPoint y: 154, endPoint x: 212, endPoint y: 180, distance: 37.0
click at [212, 179] on div "Step Days Full Post Editing 1 41 1 1 1 — 1 1 11 21 31 41 1;1" at bounding box center [448, 176] width 687 height 139
type input "2;2"
drag, startPoint x: 223, startPoint y: 184, endPoint x: 236, endPoint y: 220, distance: 37.7
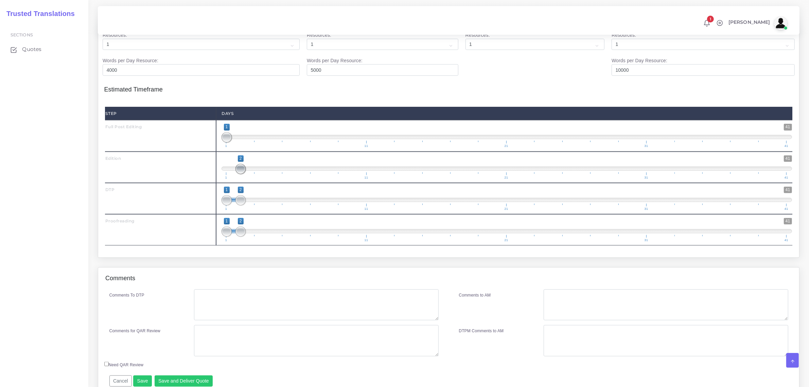
click at [243, 179] on span "1 41 2 2 2 — 2 1 11 21 31 41" at bounding box center [507, 167] width 571 height 24
click at [247, 210] on span "1 41 1 3 1 — 3 1 11 21 31 41" at bounding box center [507, 199] width 571 height 24
type input "3;3"
drag, startPoint x: 225, startPoint y: 211, endPoint x: 263, endPoint y: 218, distance: 39.5
click at [263, 210] on span "1 41 3 3 3 — 3 1 11 21 31 41" at bounding box center [507, 199] width 571 height 24
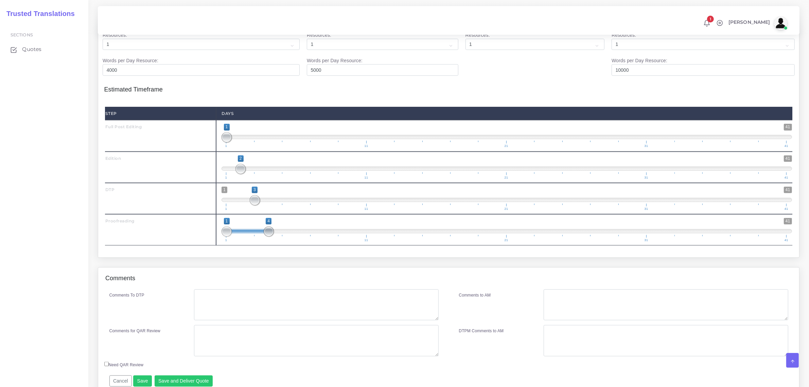
drag, startPoint x: 240, startPoint y: 246, endPoint x: 275, endPoint y: 239, distance: 35.7
click at [275, 239] on span "1 41 1 4 1 — 4 1 11 21 31 41" at bounding box center [507, 230] width 571 height 24
type input "4;4"
drag, startPoint x: 228, startPoint y: 246, endPoint x: 276, endPoint y: 250, distance: 48.1
click at [276, 242] on span "1 41 4 4 4 — 4 1 11 21 31 41" at bounding box center [507, 230] width 571 height 24
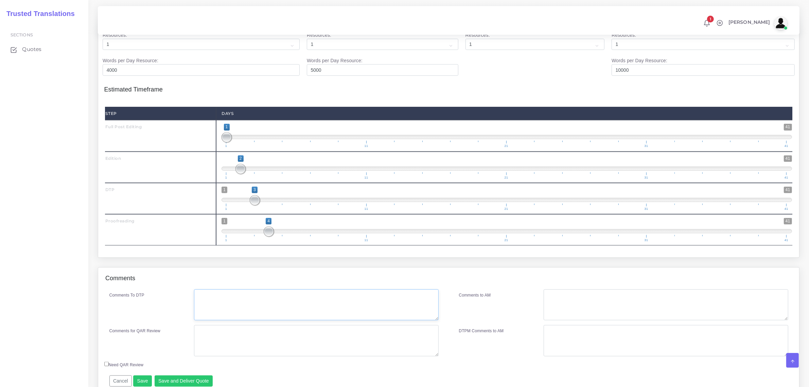
click at [255, 314] on textarea "Comments To DTP" at bounding box center [316, 304] width 244 height 31
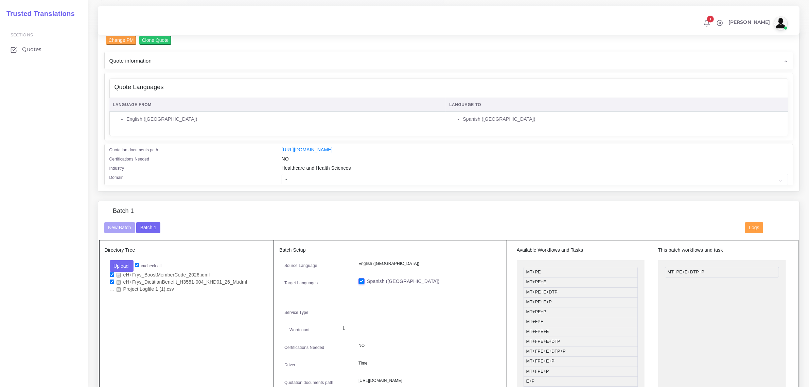
scroll to position [127, 0]
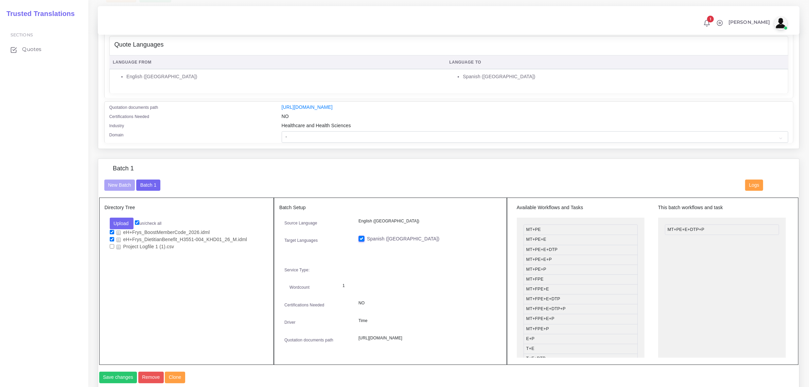
type textarea "no specific instructions"
click at [322, 133] on select "- Advertising and Media Agriculture, Forestry and Fishing Architecture, Buildin…" at bounding box center [535, 137] width 507 height 12
select select "Healthcare and Health Sciences"
click at [282, 131] on select "- Advertising and Media Agriculture, Forestry and Fishing Architecture, Buildin…" at bounding box center [535, 137] width 507 height 12
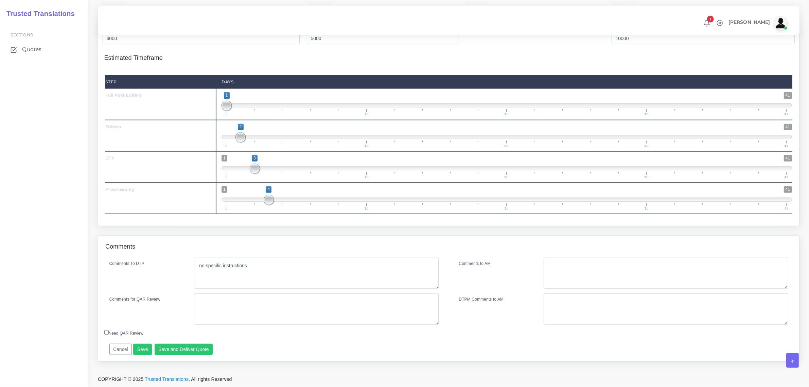
scroll to position [811, 0]
click at [167, 344] on button "Save and Deliver Quote" at bounding box center [184, 350] width 58 height 12
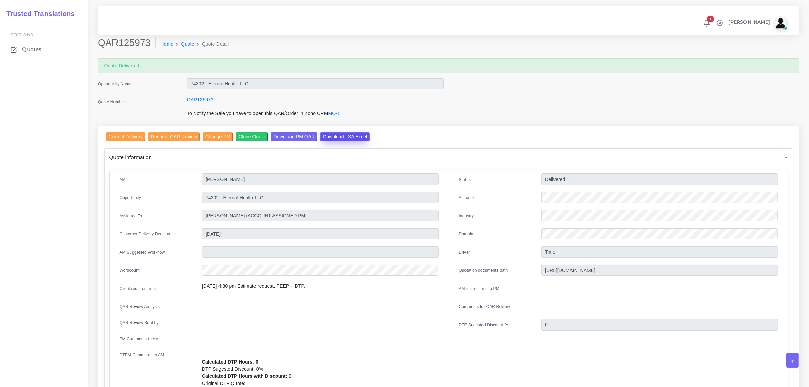
click at [342, 138] on input "Download LSA Excel" at bounding box center [345, 136] width 50 height 9
